Goal: Information Seeking & Learning: Compare options

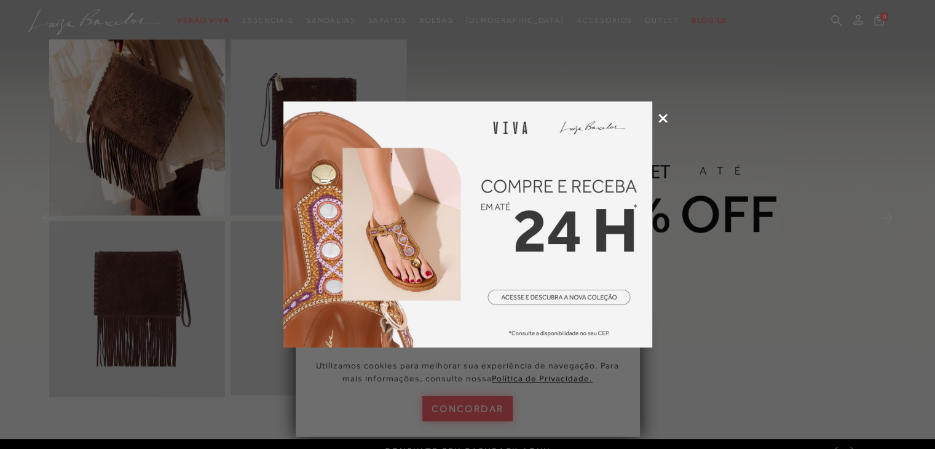
click at [662, 118] on icon at bounding box center [663, 118] width 9 height 9
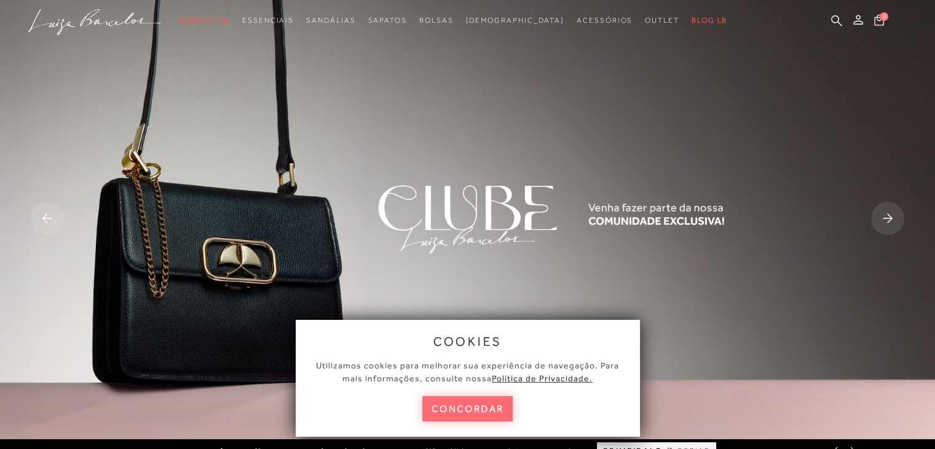
click at [469, 409] on button "concordar" at bounding box center [468, 408] width 91 height 25
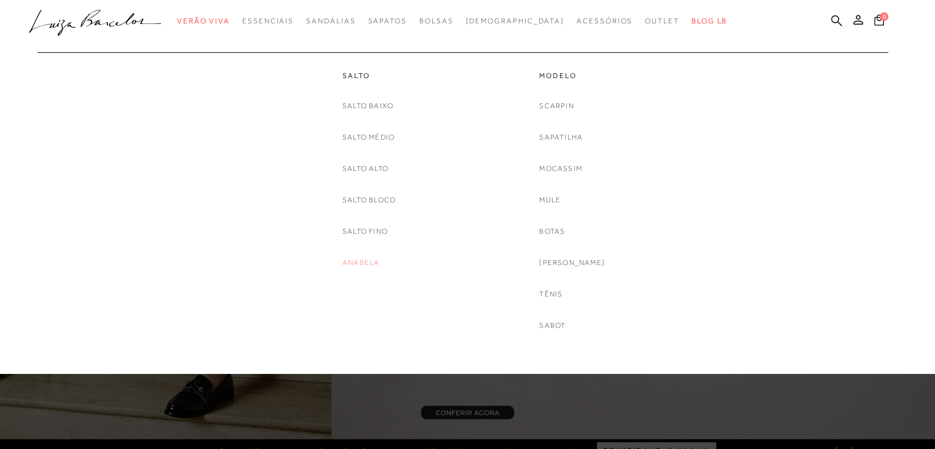
click at [369, 259] on link "Anabela" at bounding box center [361, 262] width 37 height 13
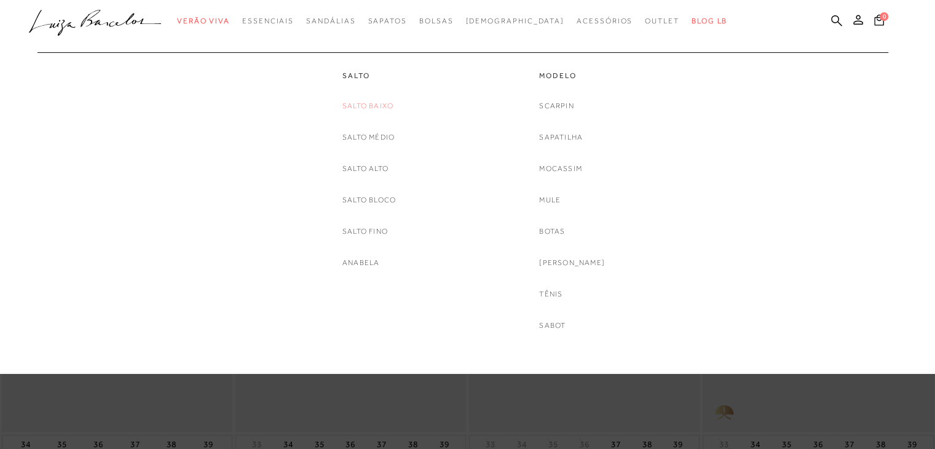
click at [374, 108] on link "Salto Baixo" at bounding box center [368, 106] width 51 height 13
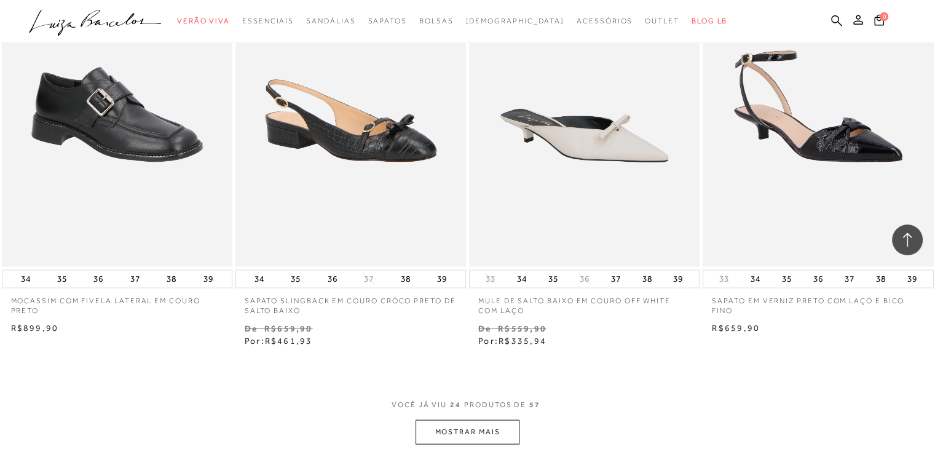
scroll to position [2337, 0]
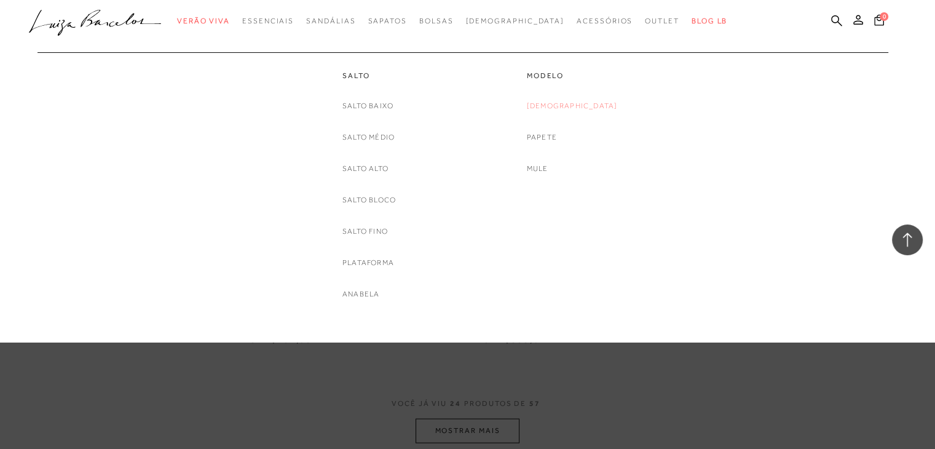
click at [578, 105] on link "[DEMOGRAPHIC_DATA]" at bounding box center [572, 106] width 91 height 13
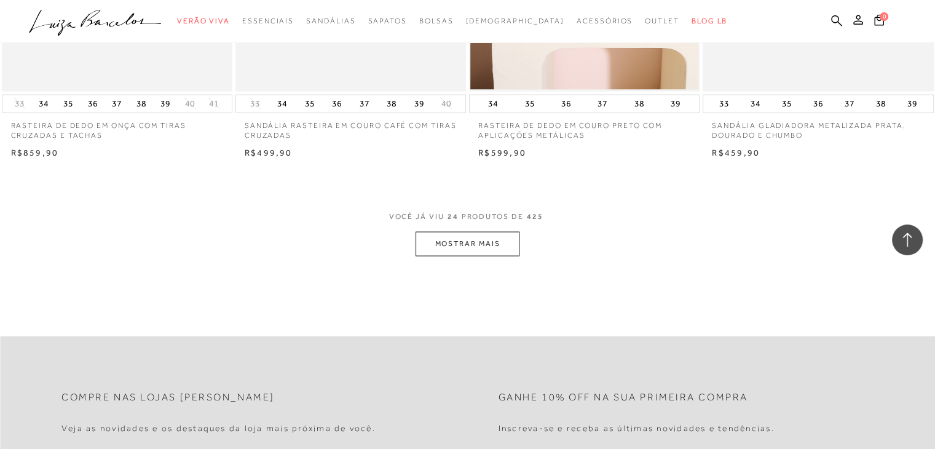
scroll to position [2534, 0]
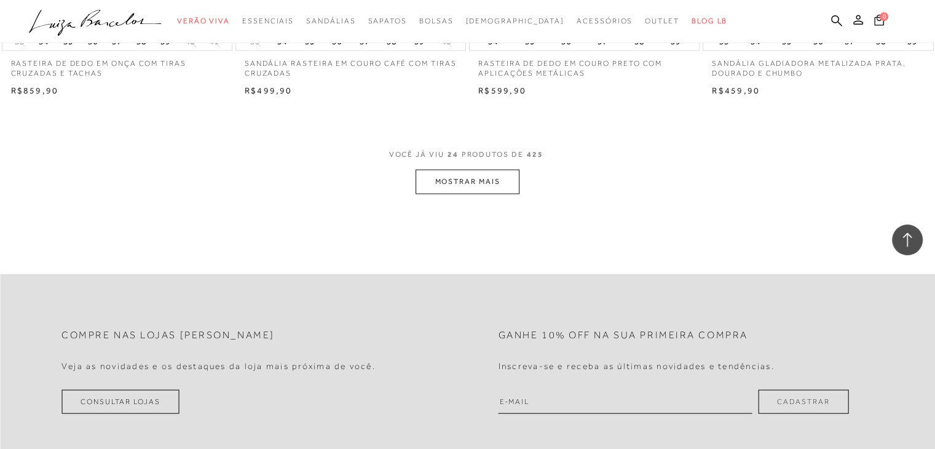
click at [450, 186] on button "MOSTRAR MAIS" at bounding box center [467, 182] width 103 height 24
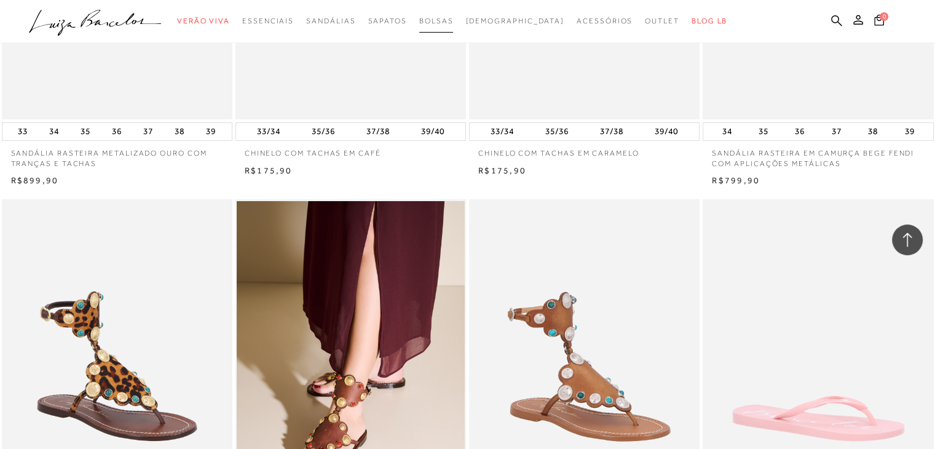
scroll to position [4576, 0]
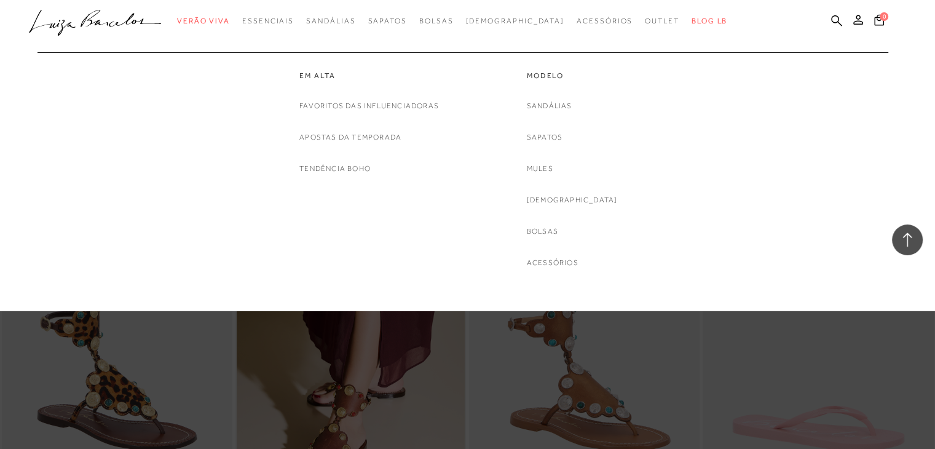
click at [554, 98] on div "Modelo [GEOGRAPHIC_DATA] Sapatos Mules [DEMOGRAPHIC_DATA] [GEOGRAPHIC_DATA] Ace…" at bounding box center [572, 160] width 91 height 217
click at [556, 102] on link "Sandálias" at bounding box center [550, 106] width 46 height 13
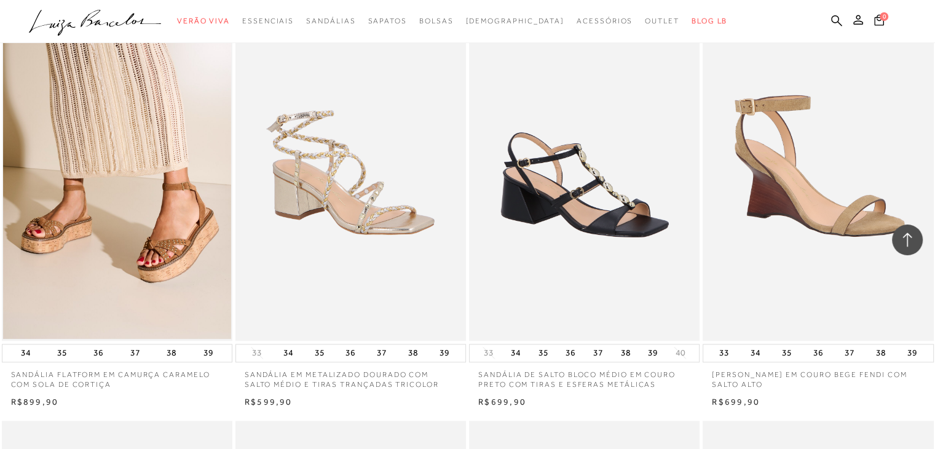
scroll to position [1378, 0]
